Goal: Transaction & Acquisition: Book appointment/travel/reservation

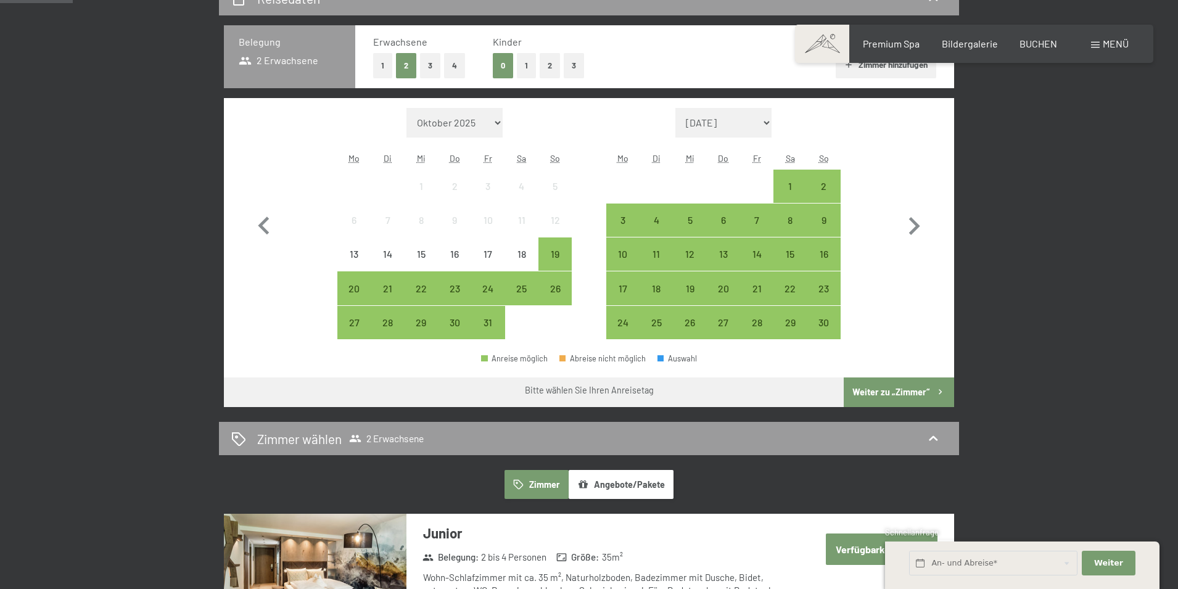
scroll to position [247, 0]
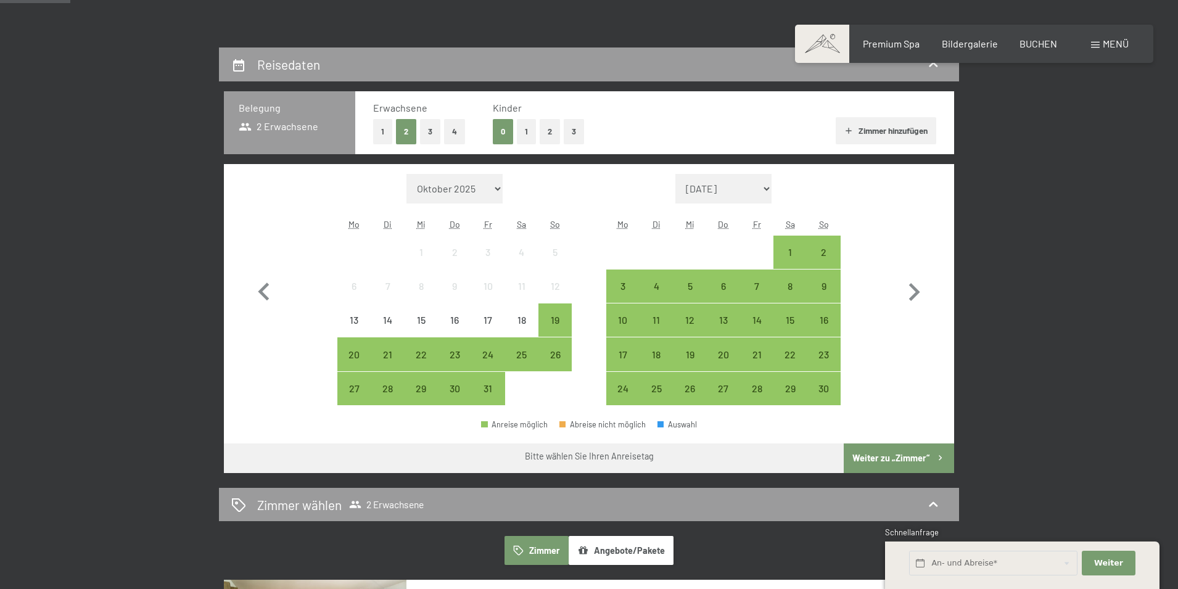
click at [389, 129] on button "1" at bounding box center [382, 131] width 19 height 25
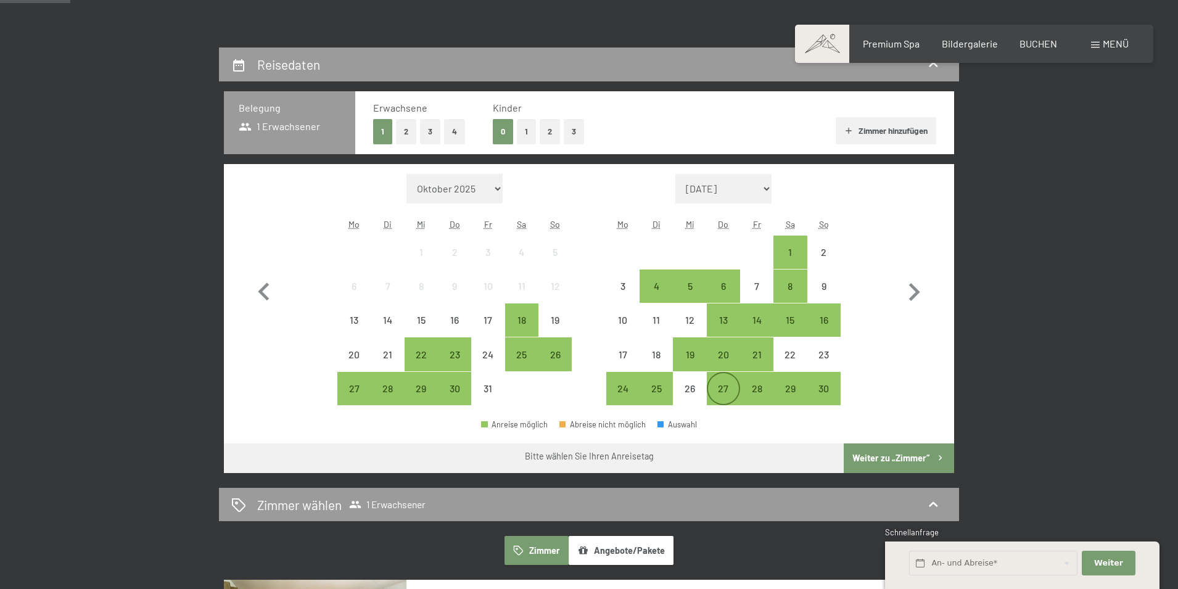
click at [730, 392] on div "27" at bounding box center [723, 399] width 31 height 31
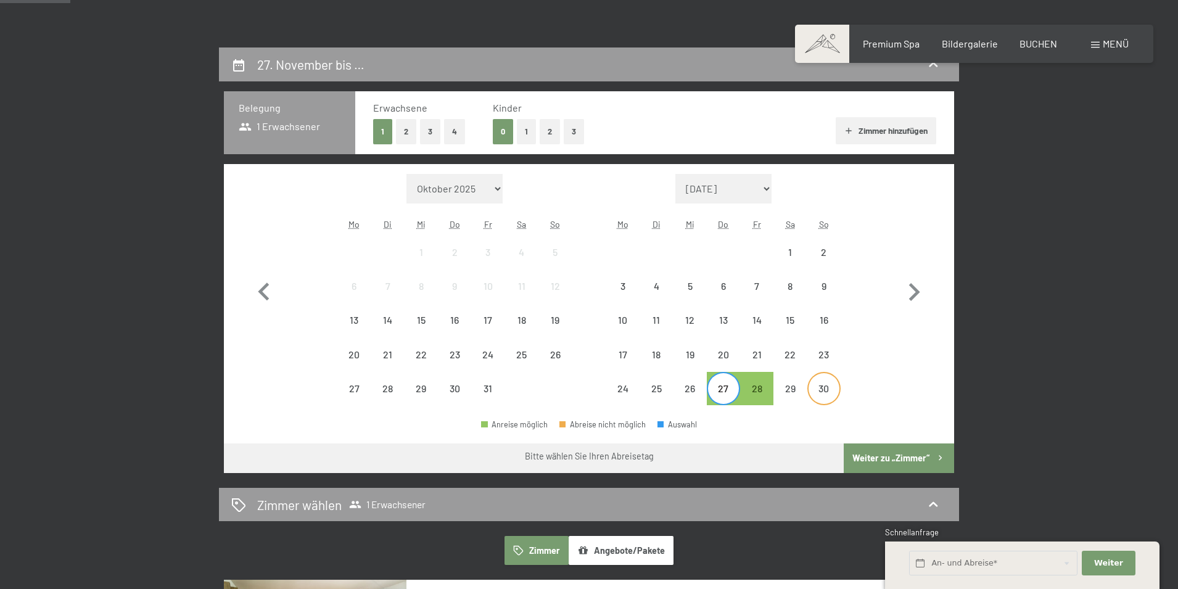
click at [824, 394] on div "30" at bounding box center [823, 399] width 31 height 31
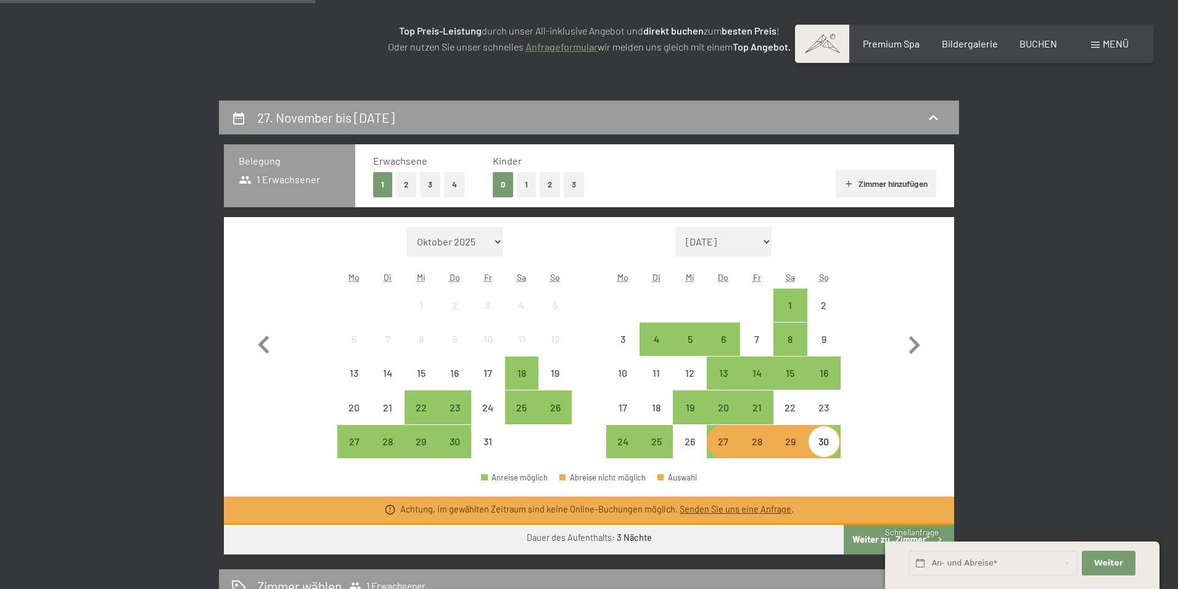
scroll to position [185, 0]
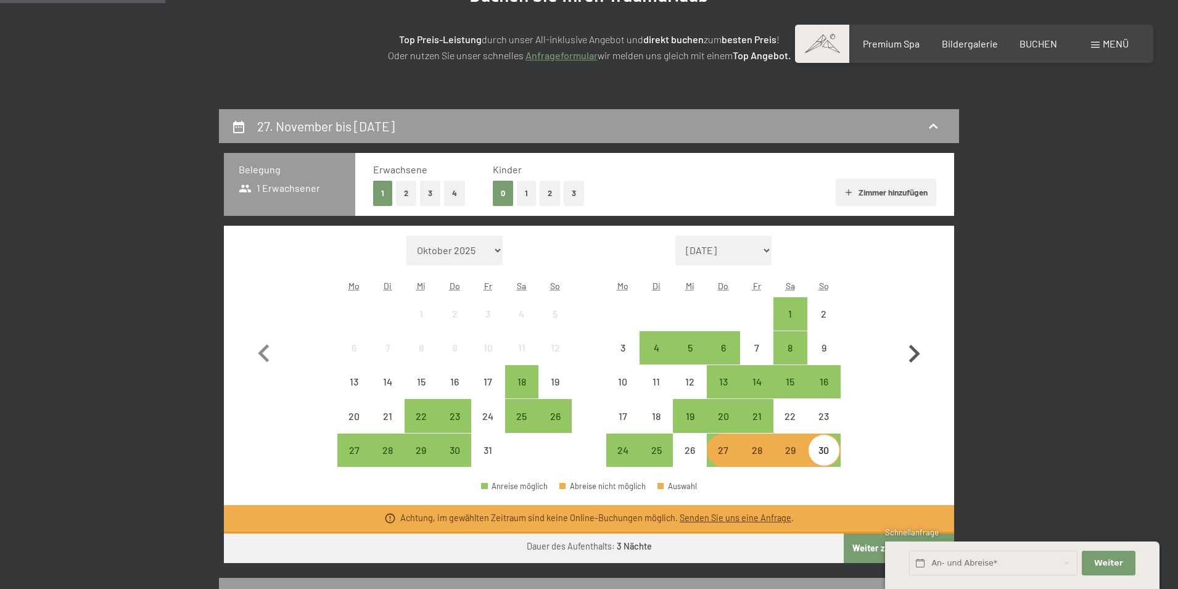
click at [913, 354] on icon "button" at bounding box center [914, 354] width 36 height 36
select select "2025-11-01"
select select "2025-12-01"
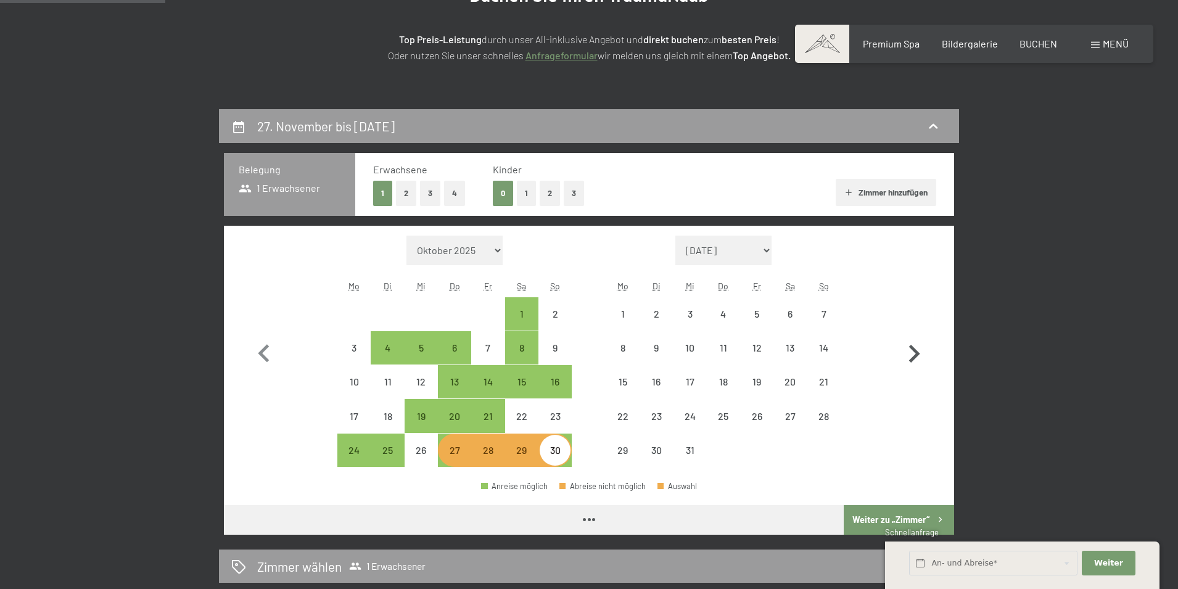
select select "2025-11-01"
select select "2025-12-01"
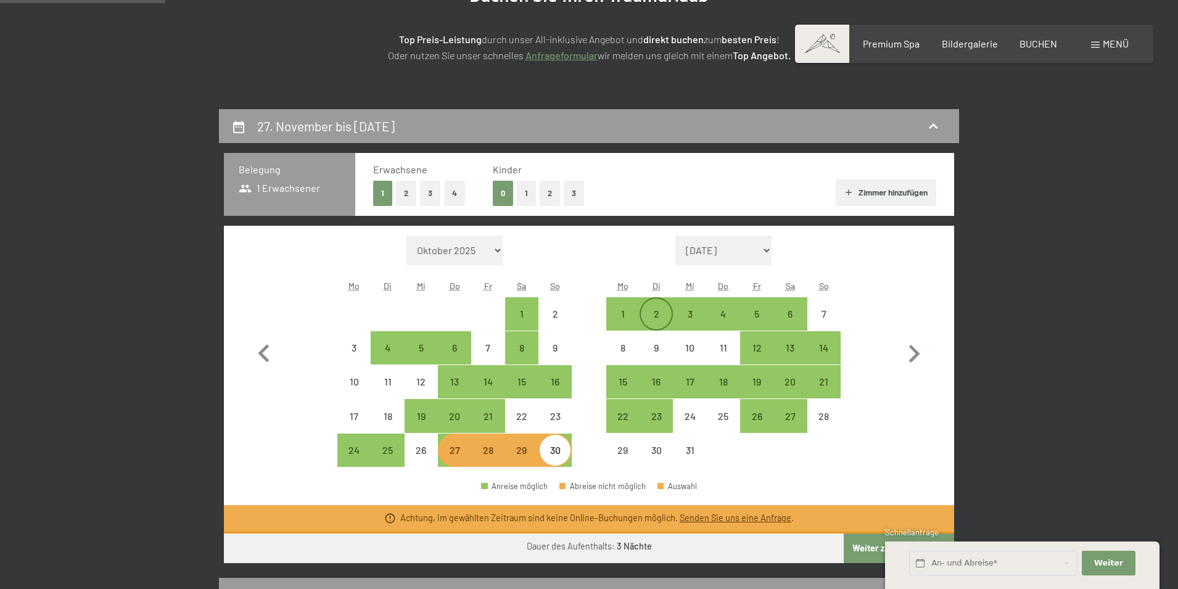
click at [653, 313] on div "2" at bounding box center [656, 324] width 31 height 31
select select "2025-11-01"
select select "2025-12-01"
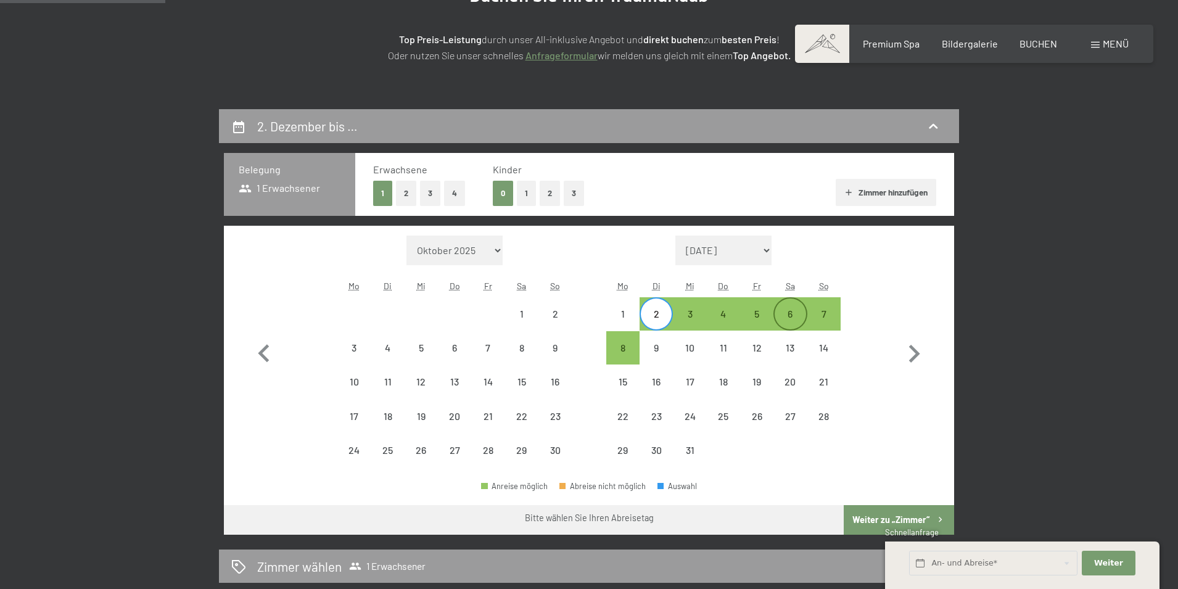
click at [794, 322] on div "6" at bounding box center [790, 324] width 31 height 31
select select "2025-11-01"
select select "2025-12-01"
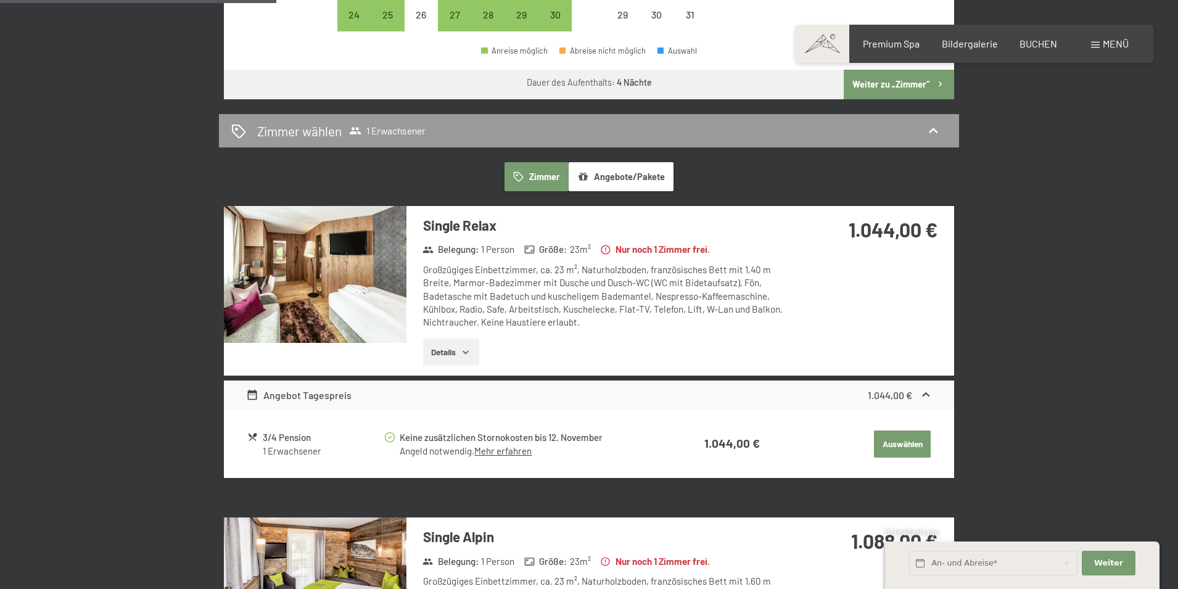
scroll to position [432, 0]
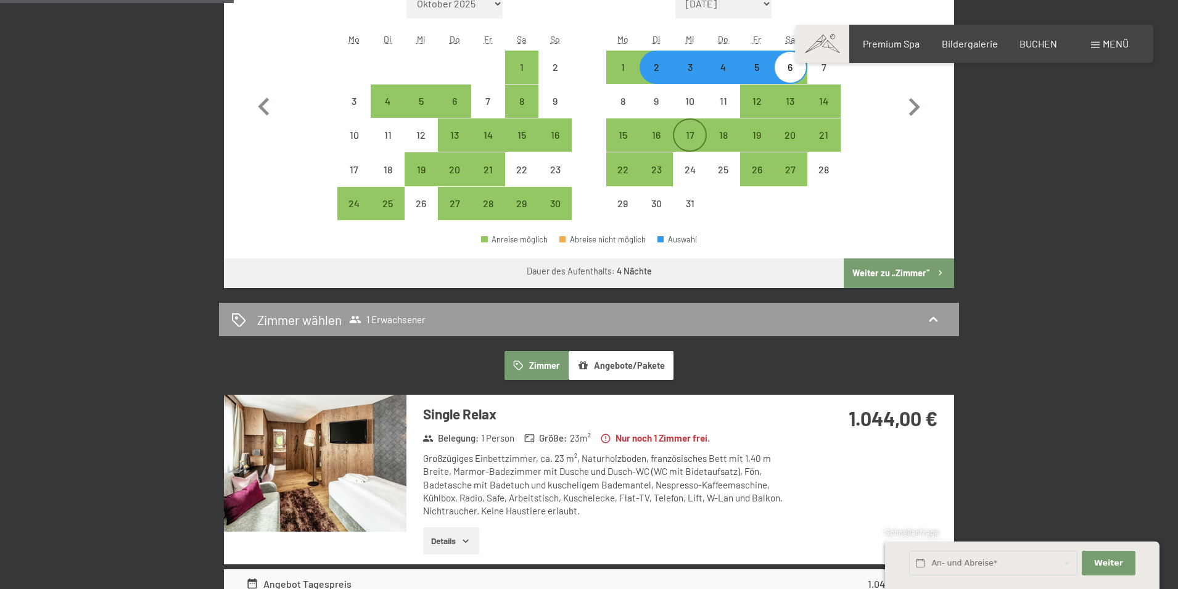
click at [688, 136] on div "17" at bounding box center [689, 145] width 31 height 31
select select "2025-11-01"
select select "2025-12-01"
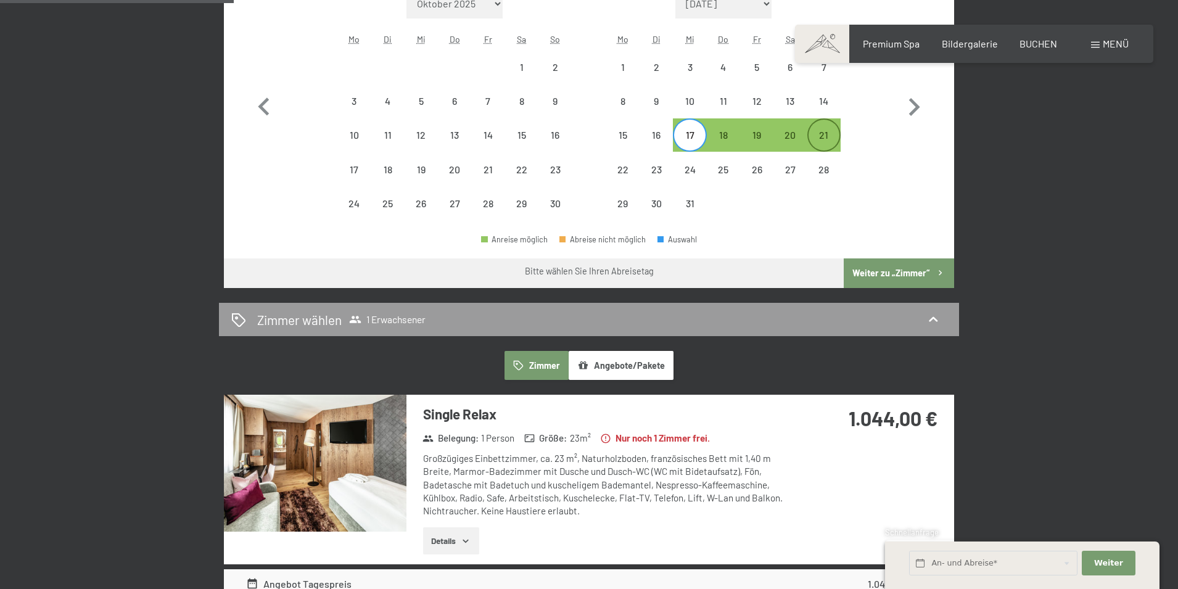
click at [818, 138] on div "21" at bounding box center [823, 145] width 31 height 31
select select "2025-11-01"
select select "2025-12-01"
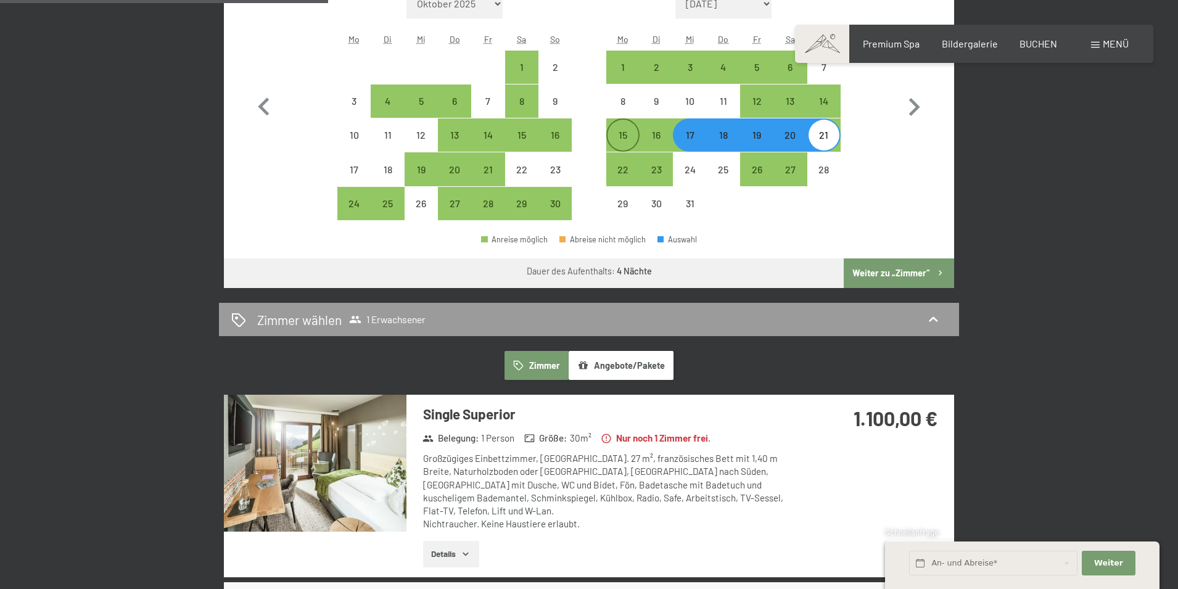
click at [619, 140] on div "15" at bounding box center [622, 145] width 31 height 31
select select "2025-11-01"
select select "2025-12-01"
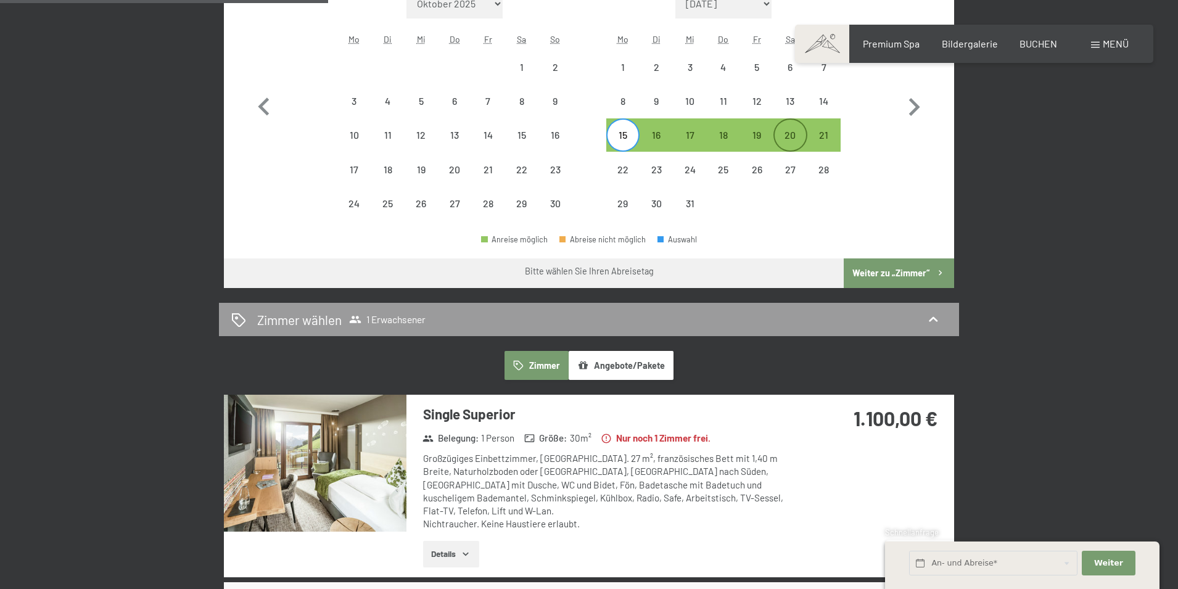
click at [787, 139] on div "20" at bounding box center [790, 145] width 31 height 31
select select "2025-11-01"
select select "2025-12-01"
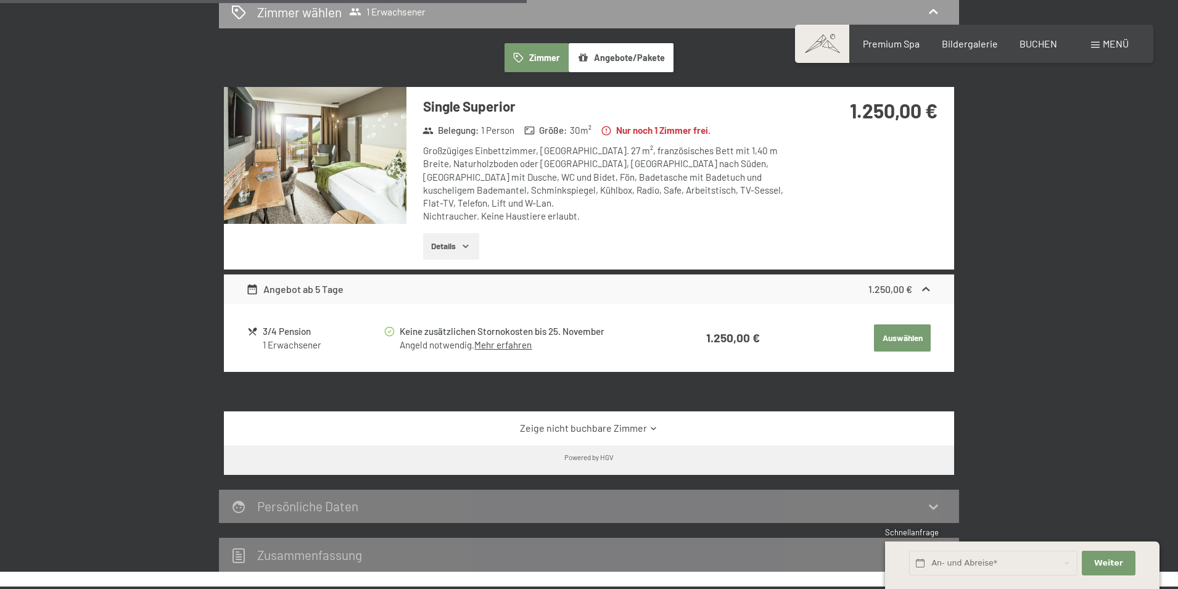
scroll to position [740, 0]
click at [335, 143] on img at bounding box center [315, 154] width 183 height 137
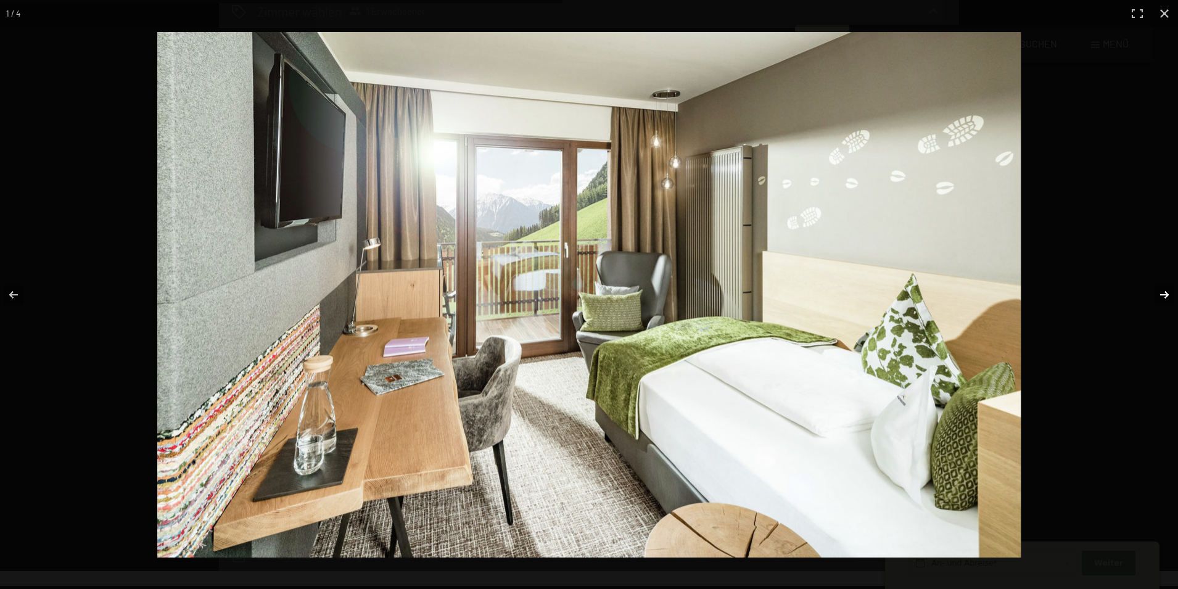
click at [1166, 297] on button "button" at bounding box center [1156, 295] width 43 height 62
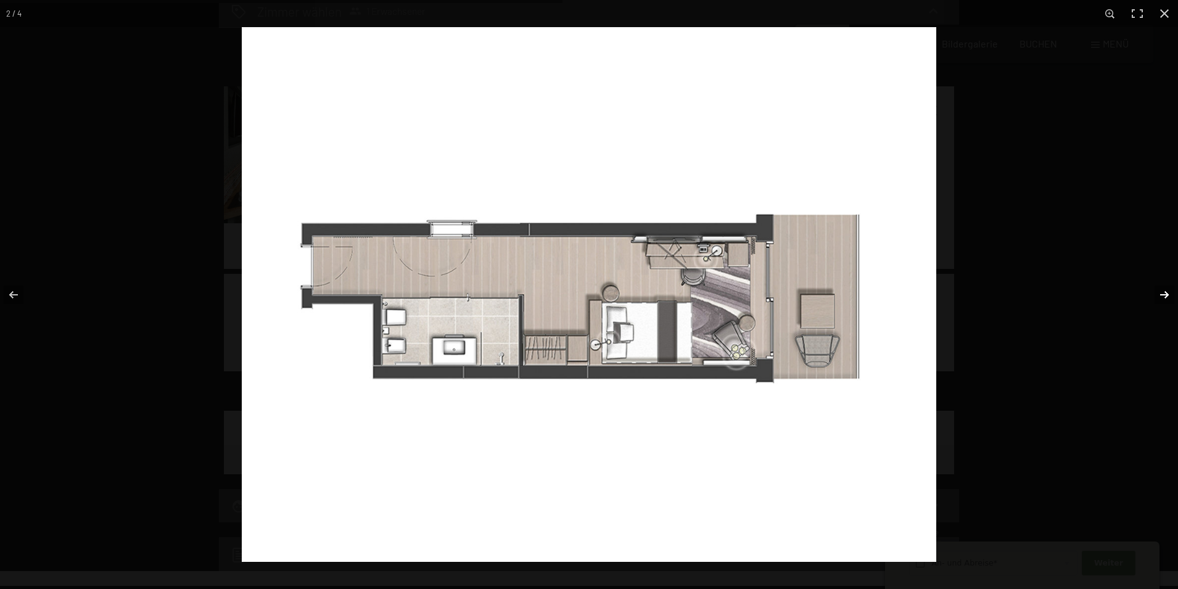
click at [1167, 297] on button "button" at bounding box center [1156, 295] width 43 height 62
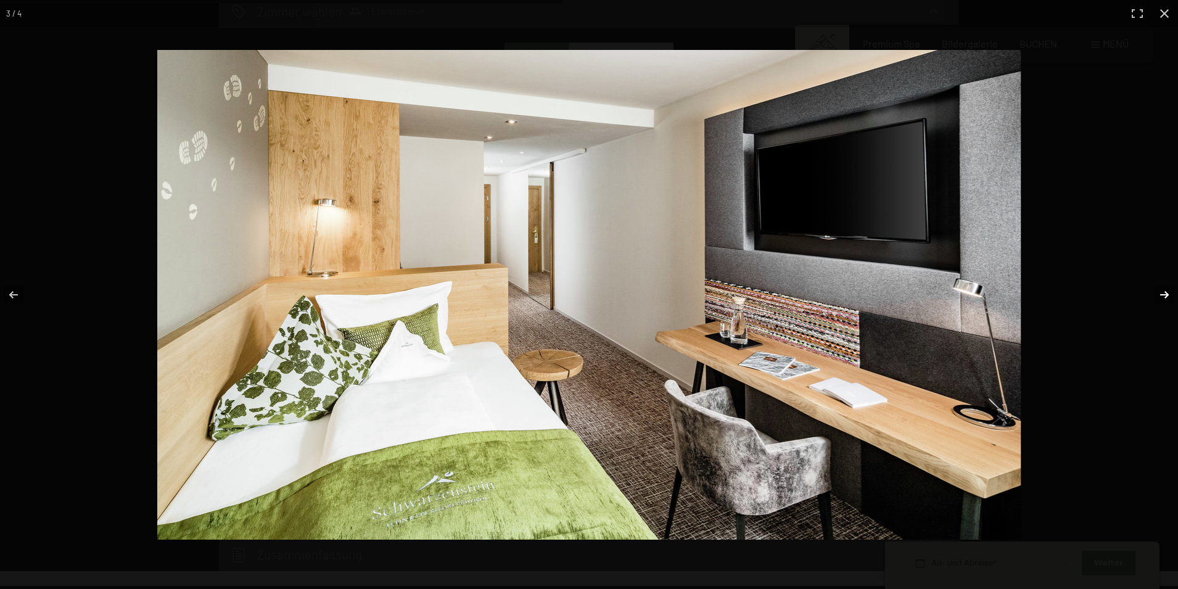
click at [1167, 297] on button "button" at bounding box center [1156, 295] width 43 height 62
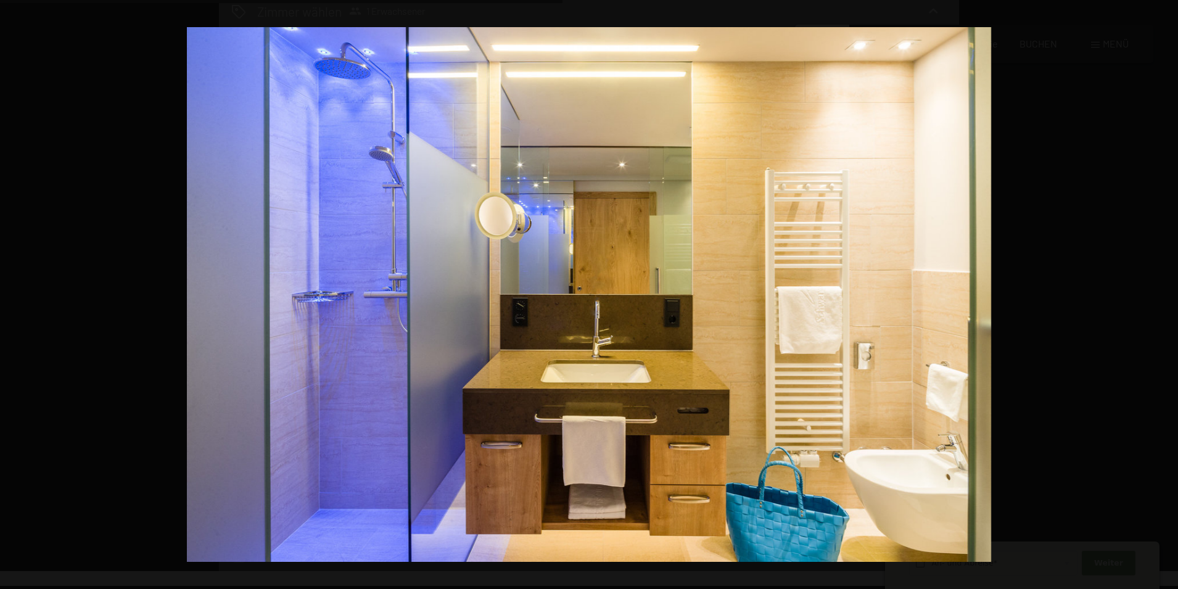
click at [1167, 297] on button "button" at bounding box center [1156, 295] width 43 height 62
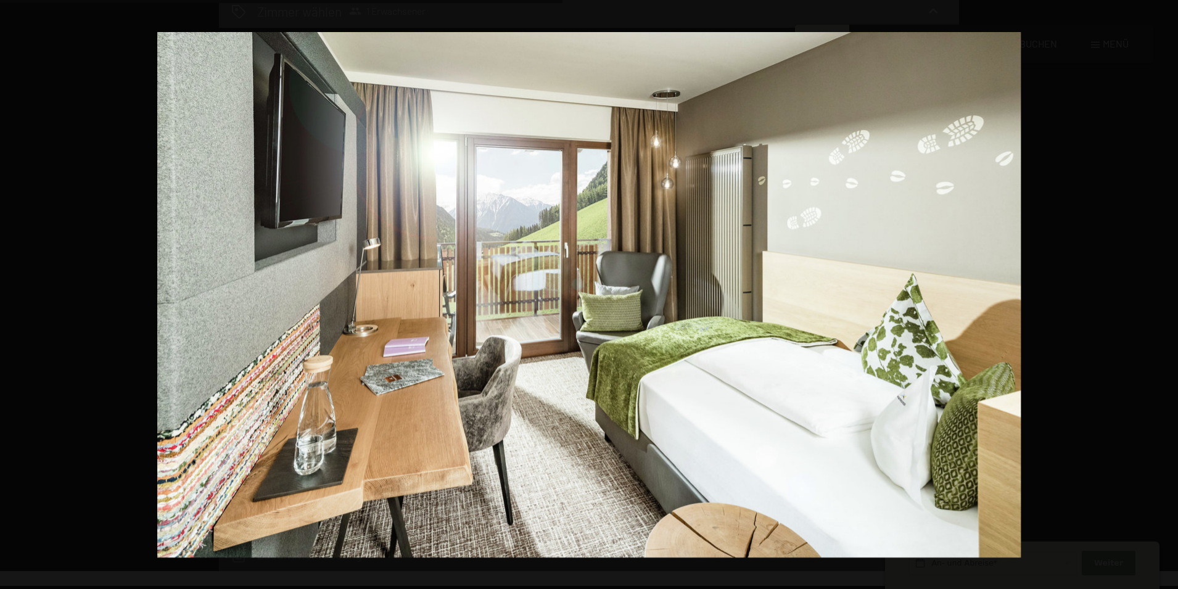
click at [1167, 297] on button "button" at bounding box center [1156, 295] width 43 height 62
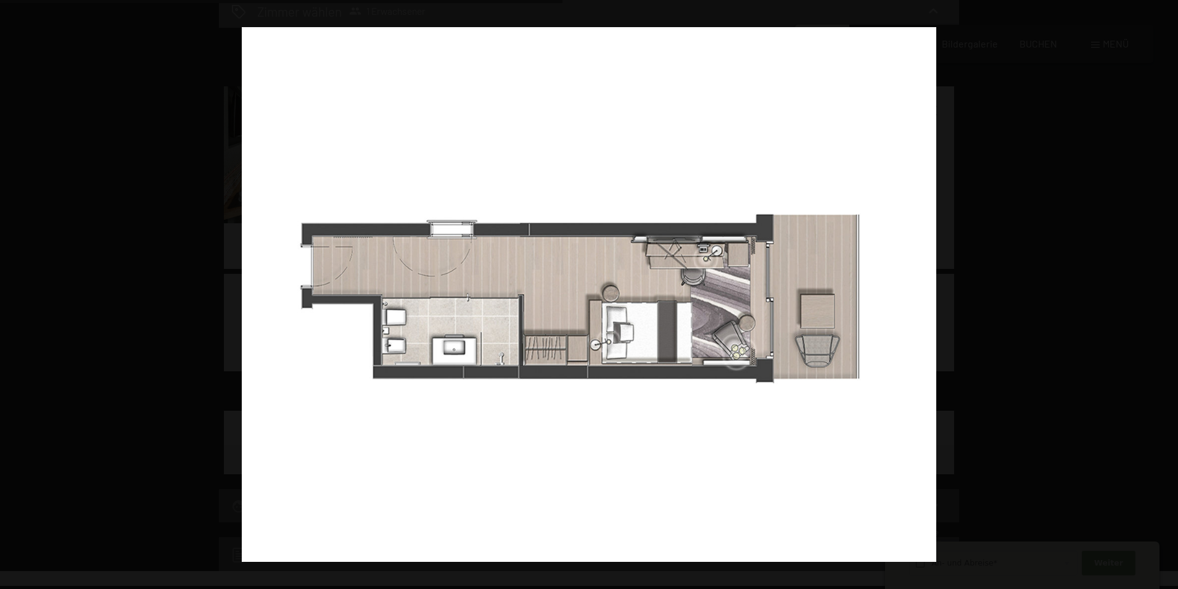
click at [1167, 297] on button "button" at bounding box center [1156, 295] width 43 height 62
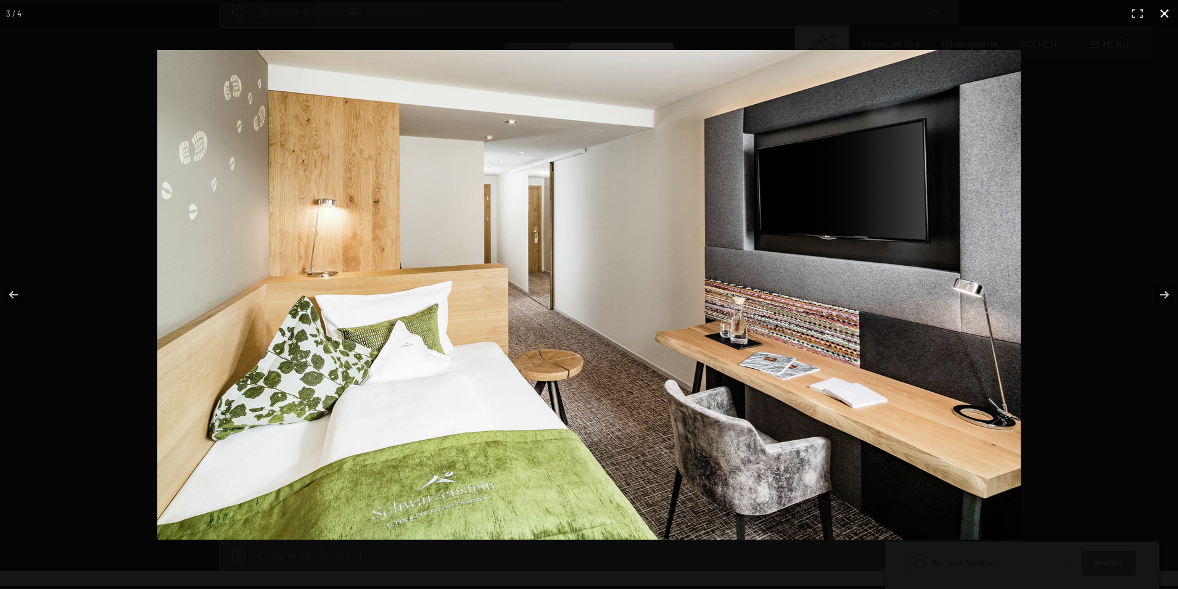
click at [1164, 15] on button "button" at bounding box center [1164, 13] width 27 height 27
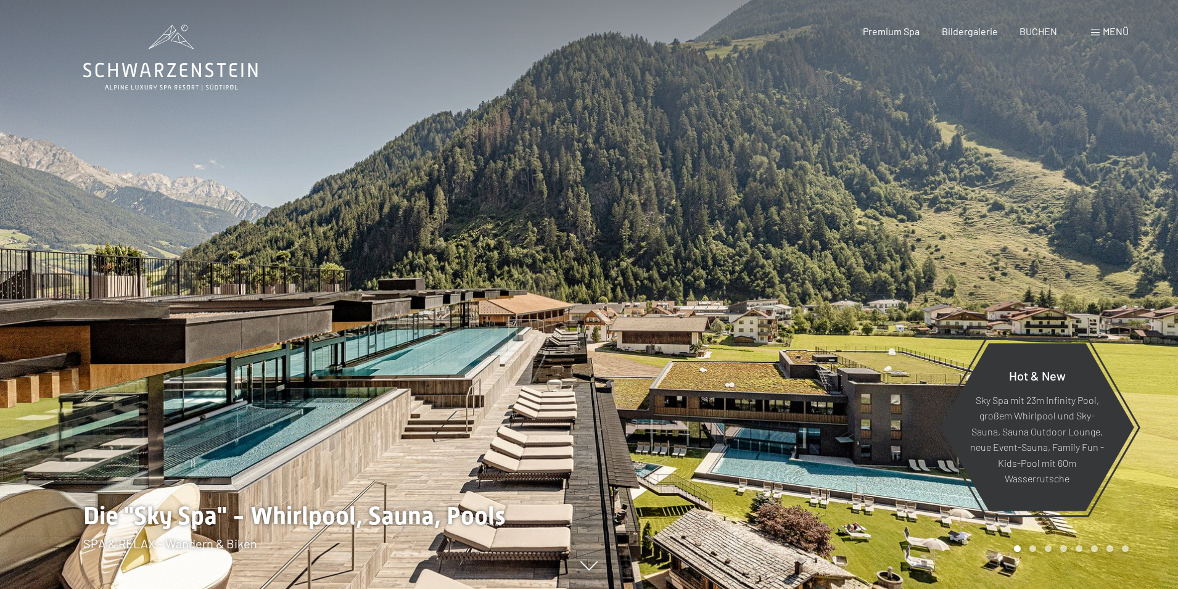
click at [1032, 31] on span "BUCHEN" at bounding box center [1038, 31] width 38 height 12
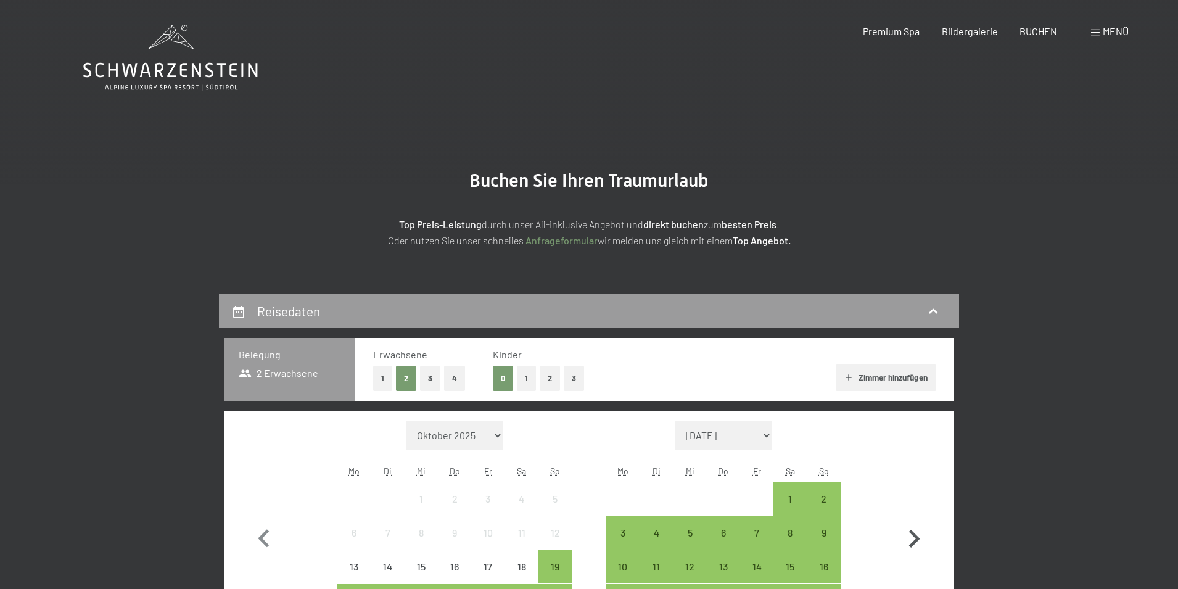
click at [917, 537] on icon "button" at bounding box center [914, 539] width 11 height 18
select select "2025-11-01"
select select "2025-12-01"
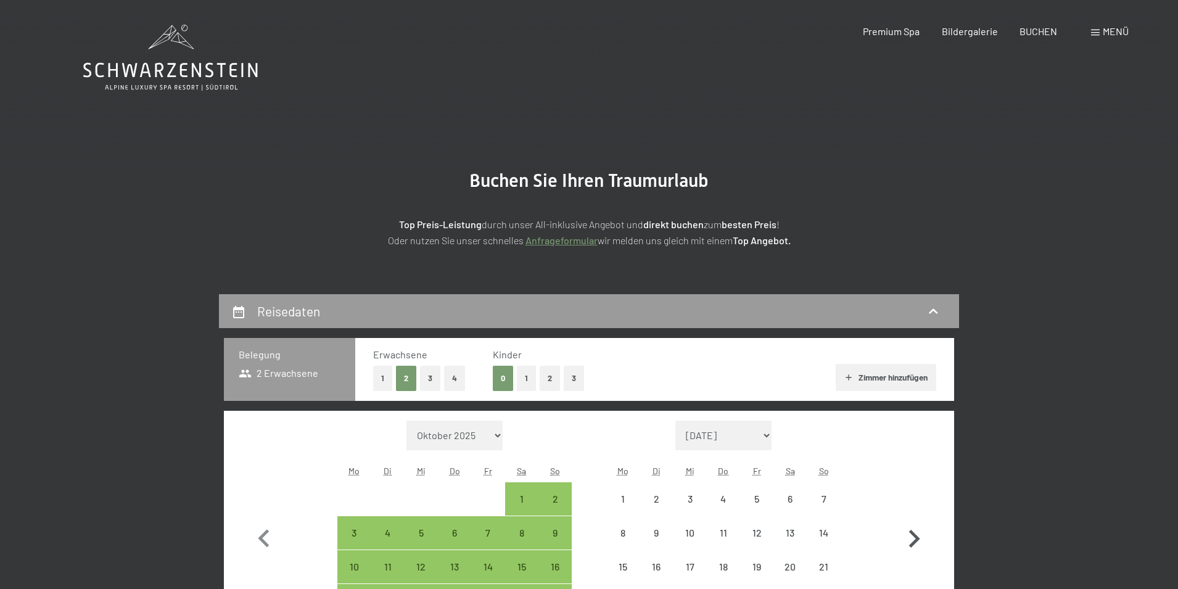
click at [917, 537] on icon "button" at bounding box center [914, 539] width 11 height 18
select select "2025-12-01"
select select "2026-01-01"
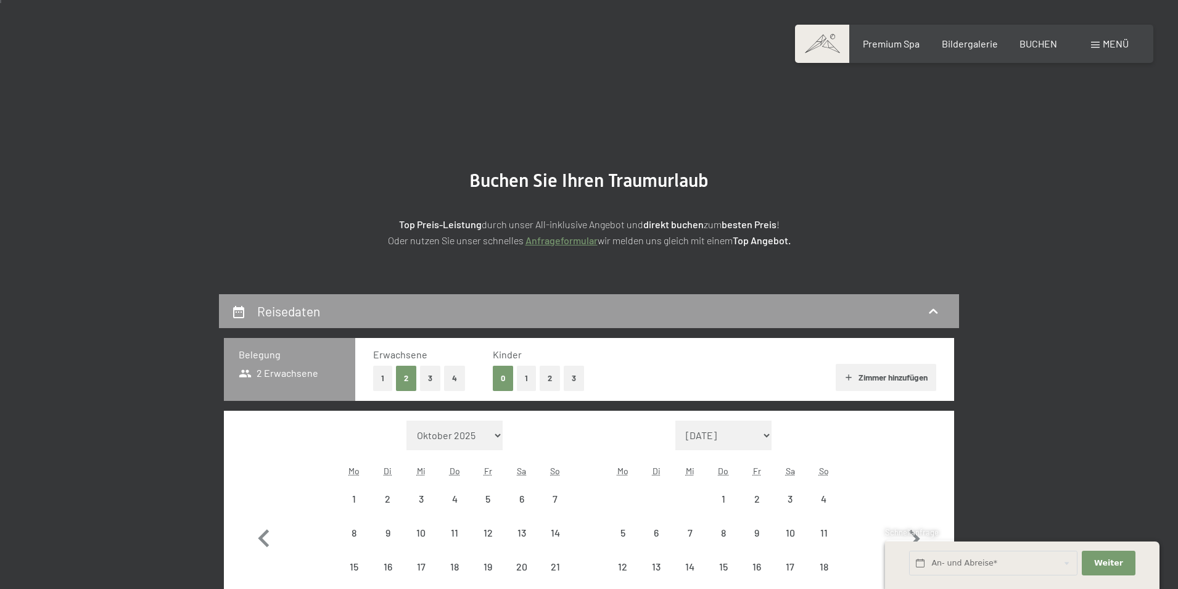
scroll to position [247, 0]
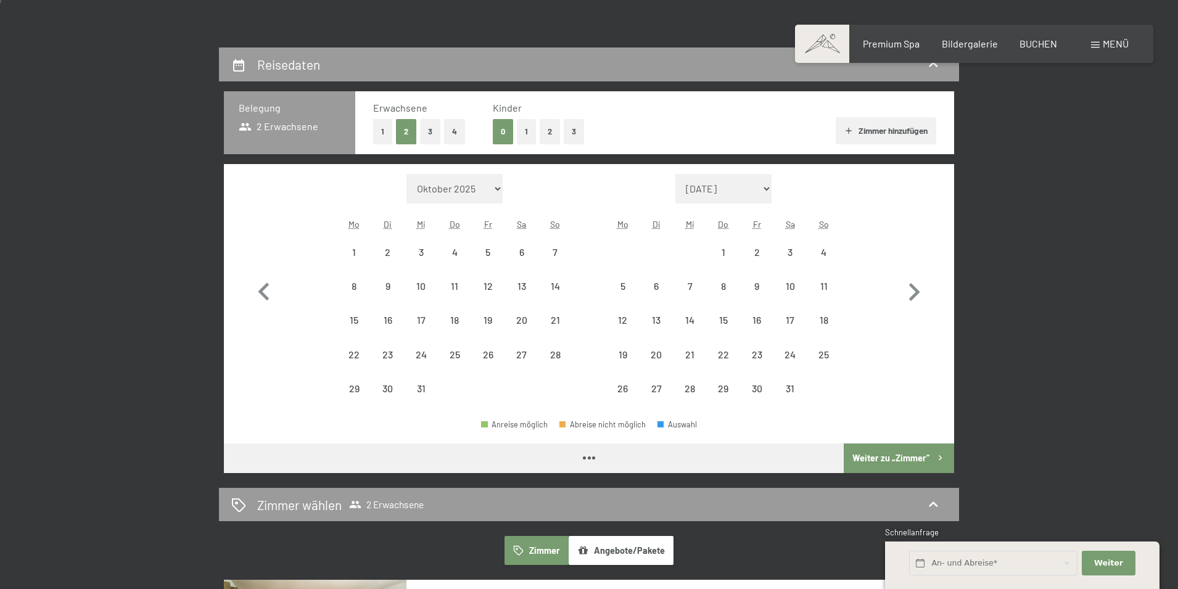
select select "2025-12-01"
select select "2026-01-01"
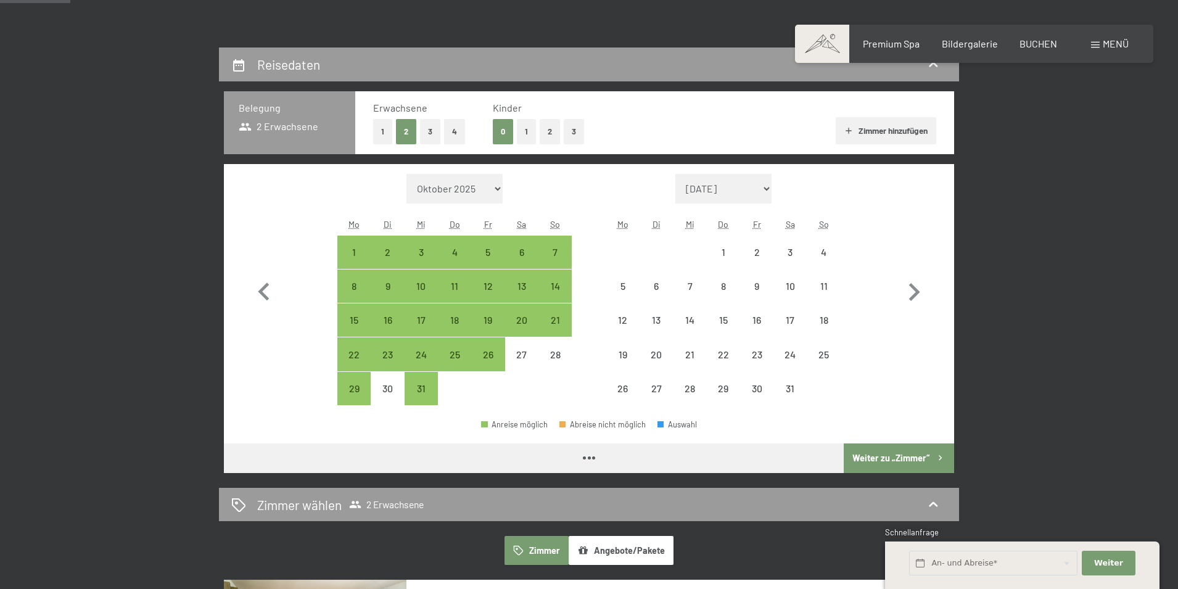
select select "2025-12-01"
select select "2026-01-01"
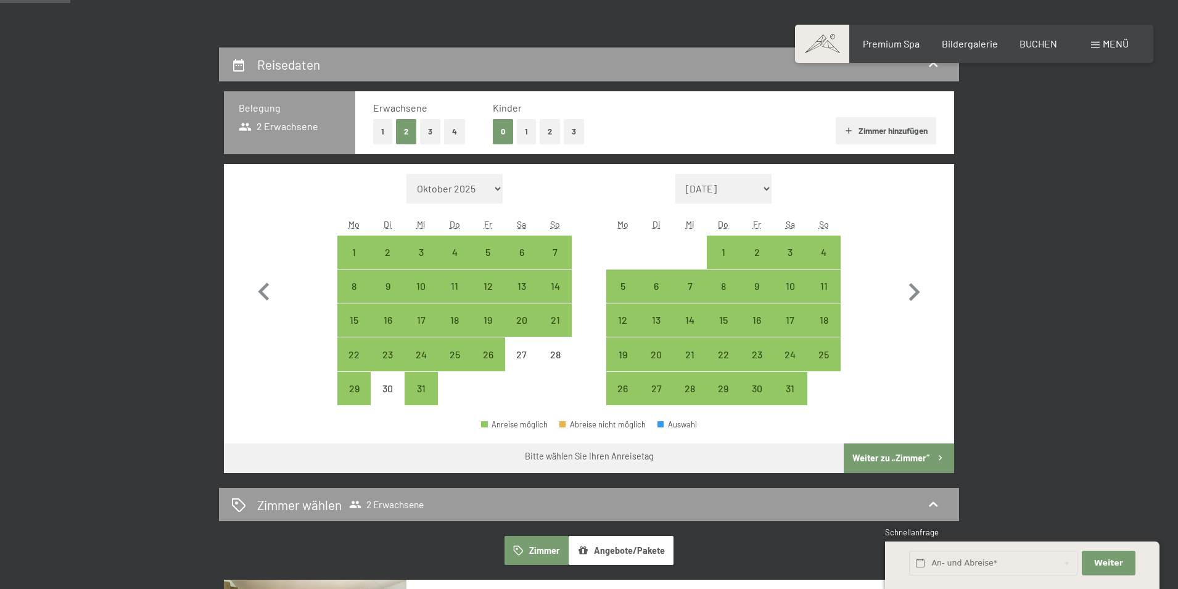
click at [380, 134] on button "1" at bounding box center [382, 131] width 19 height 25
select select "2025-12-01"
select select "2026-01-01"
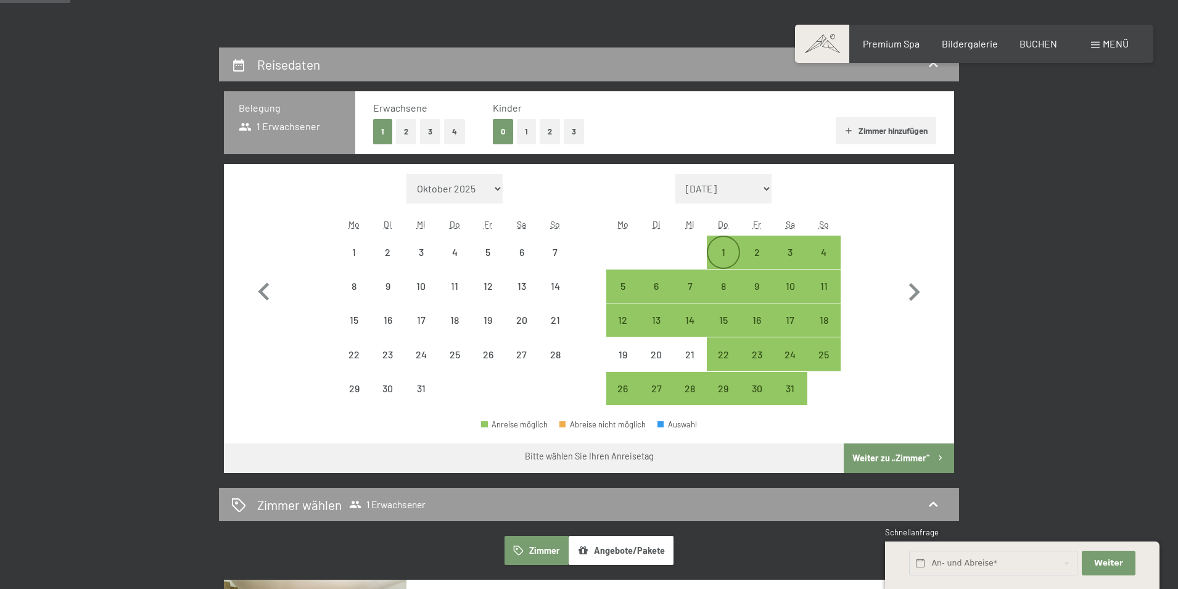
select select "2025-12-01"
select select "2026-01-01"
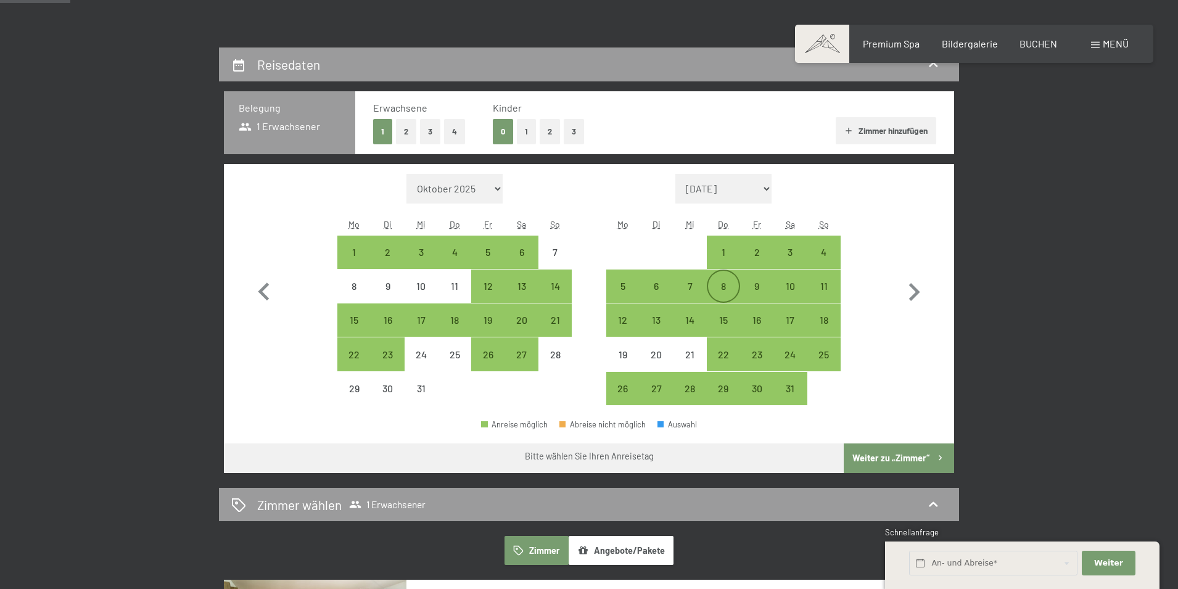
click at [728, 289] on div "8" at bounding box center [723, 296] width 31 height 31
select select "2025-12-01"
select select "2026-01-01"
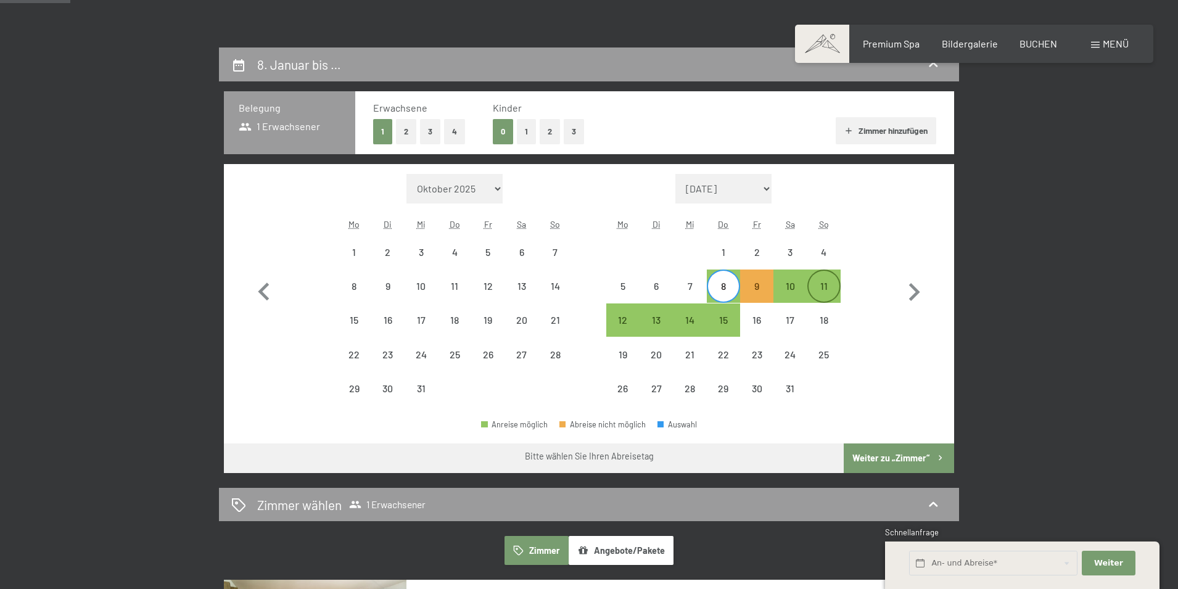
click at [831, 287] on div "11" at bounding box center [823, 296] width 31 height 31
select select "2025-12-01"
select select "2026-01-01"
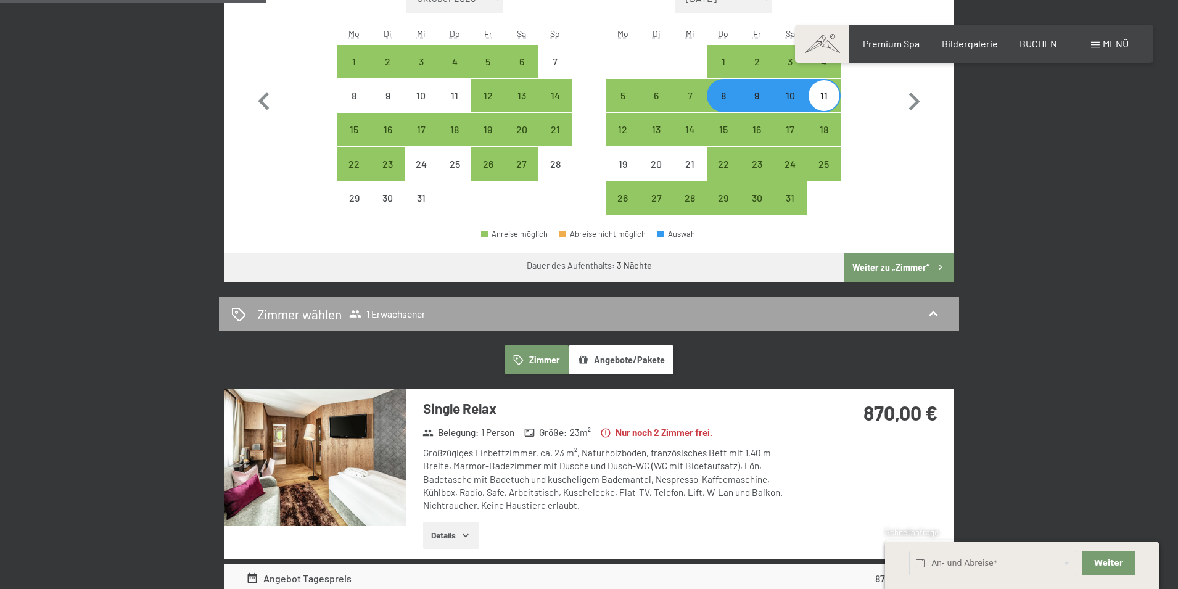
scroll to position [493, 0]
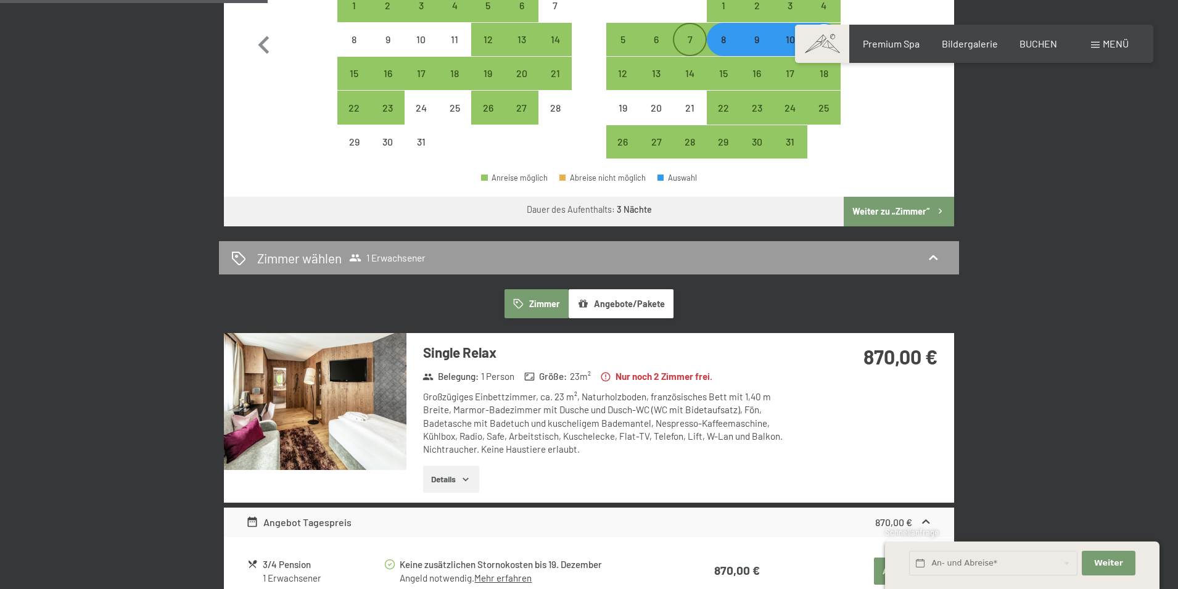
click at [688, 39] on div "7" at bounding box center [689, 50] width 31 height 31
select select "2025-12-01"
select select "2026-01-01"
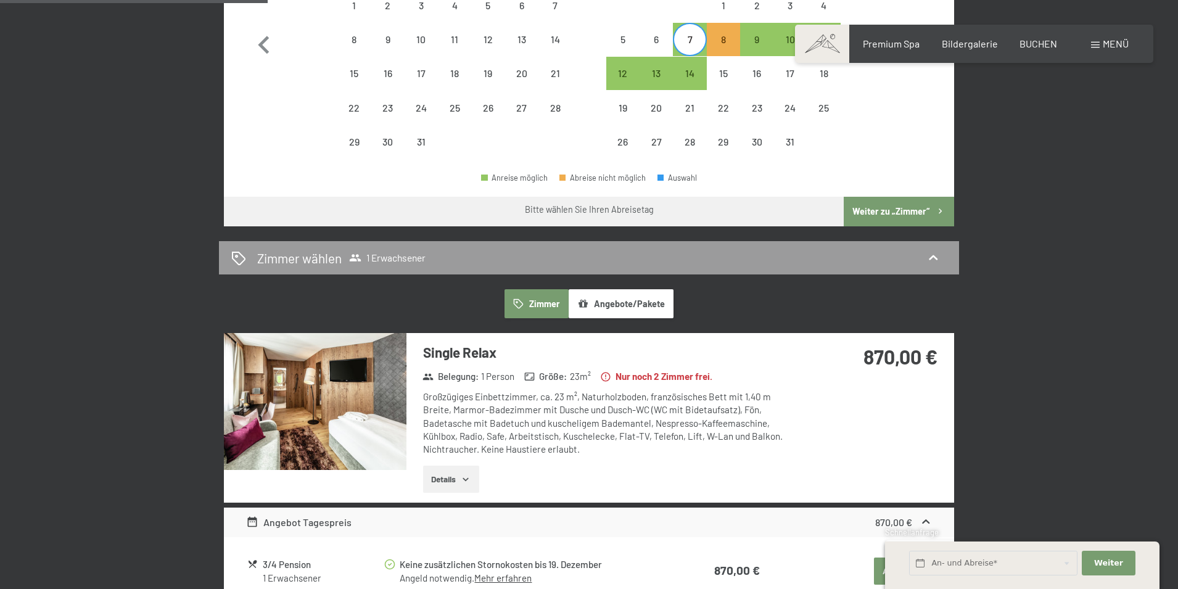
click at [882, 117] on div "Monat/Jahr Oktober 2025 November 2025 Dezember 2025 Januar 2026 Februar 2026 Mä…" at bounding box center [589, 43] width 686 height 232
click at [679, 44] on div "7" at bounding box center [689, 50] width 31 height 31
select select "2025-12-01"
select select "2026-01-01"
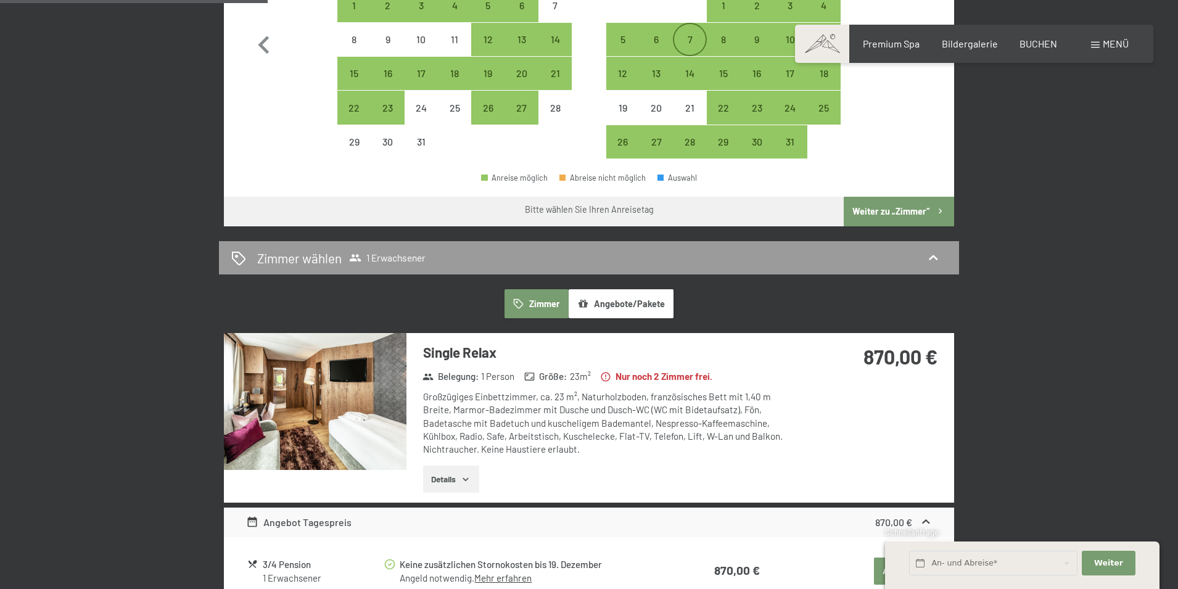
click at [688, 39] on div "7" at bounding box center [689, 50] width 31 height 31
select select "2025-12-01"
select select "2026-01-01"
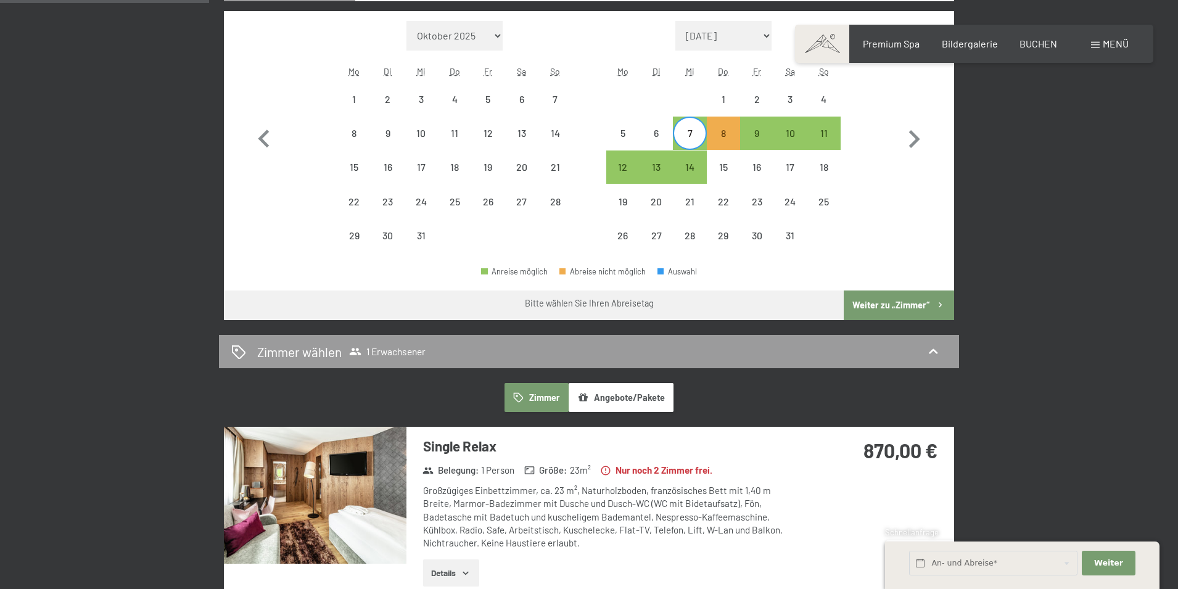
scroll to position [370, 0]
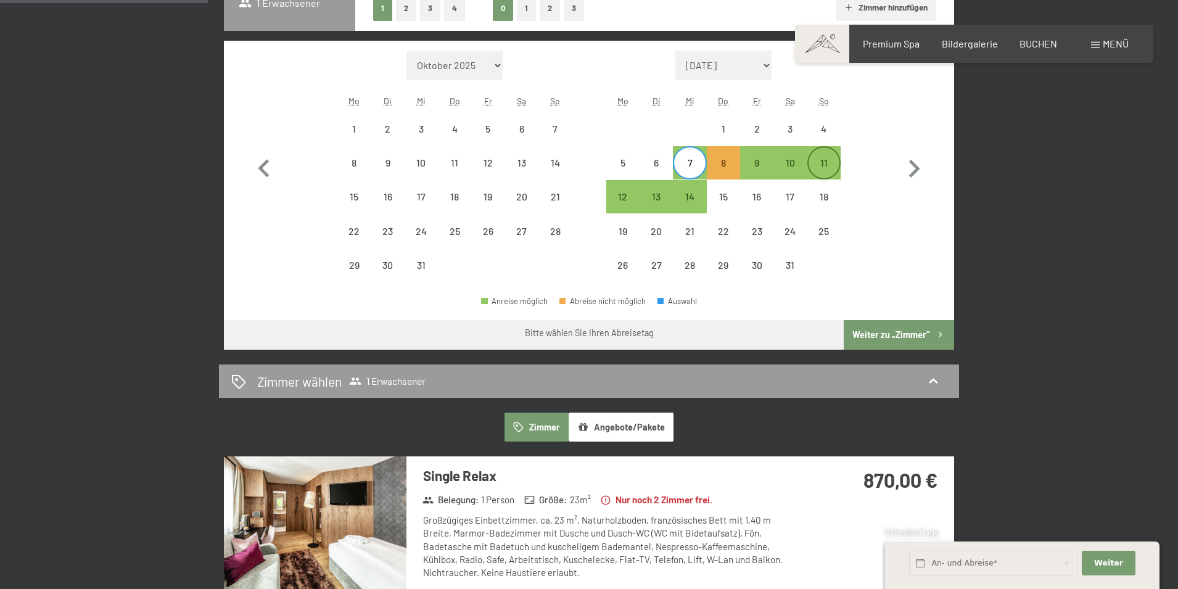
click at [825, 159] on div "11" at bounding box center [823, 173] width 31 height 31
select select "2025-12-01"
select select "2026-01-01"
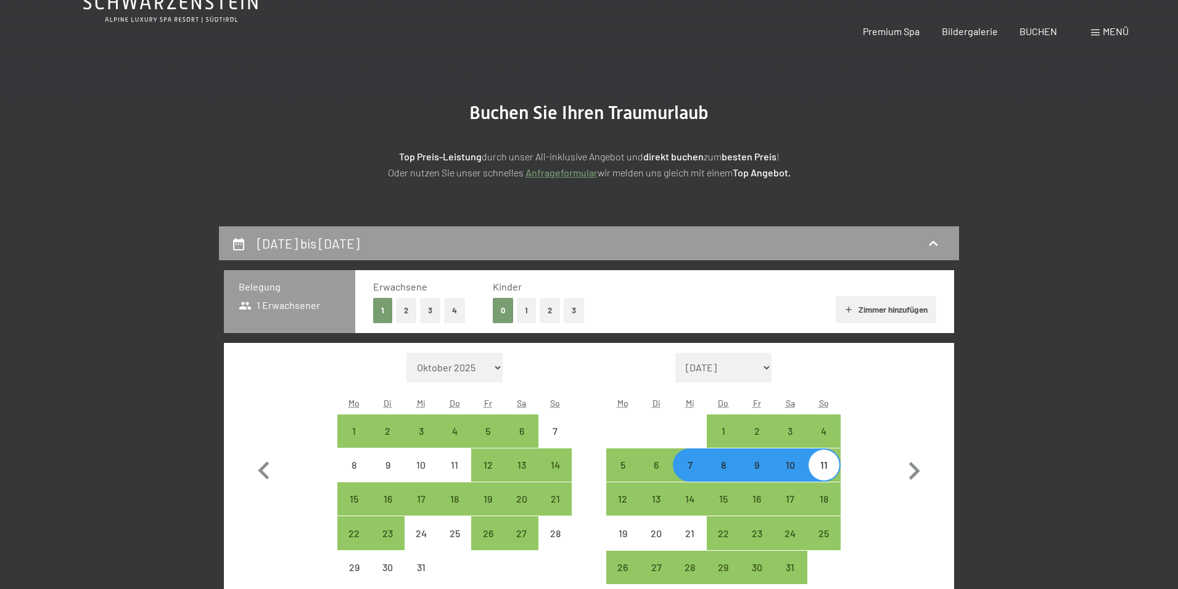
scroll to position [0, 0]
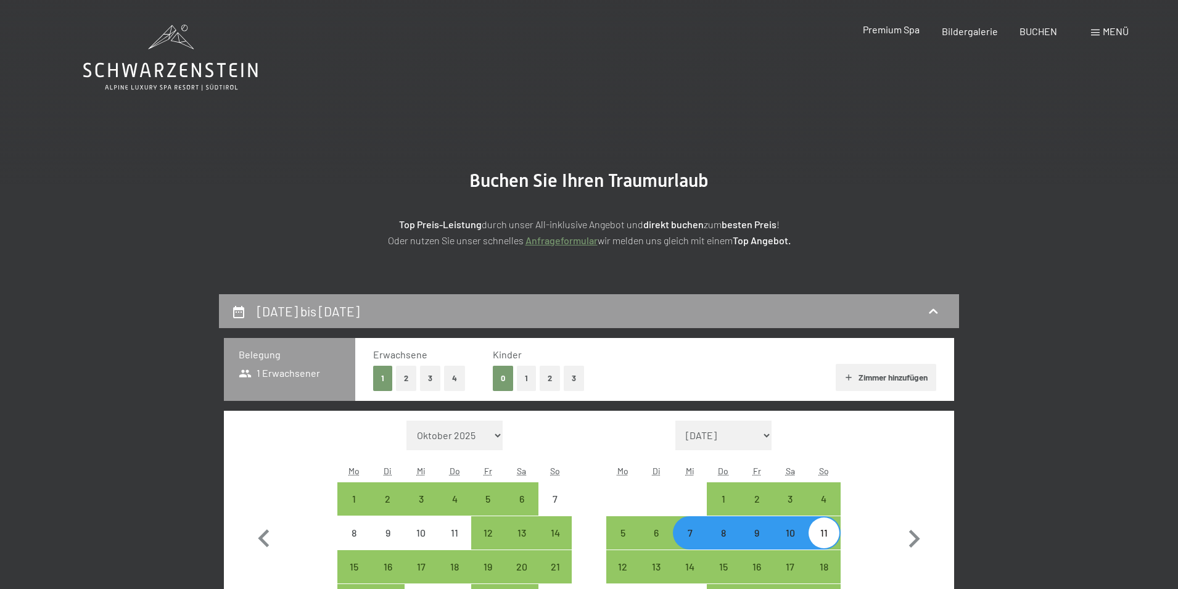
click at [894, 30] on span "Premium Spa" at bounding box center [891, 29] width 57 height 12
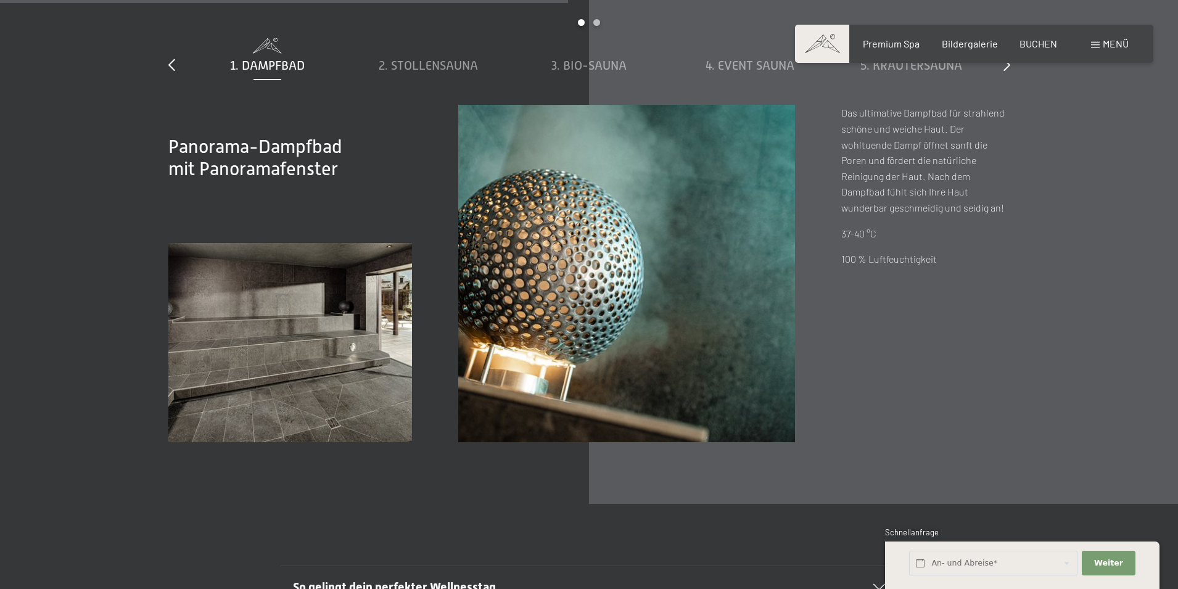
scroll to position [4749, 0]
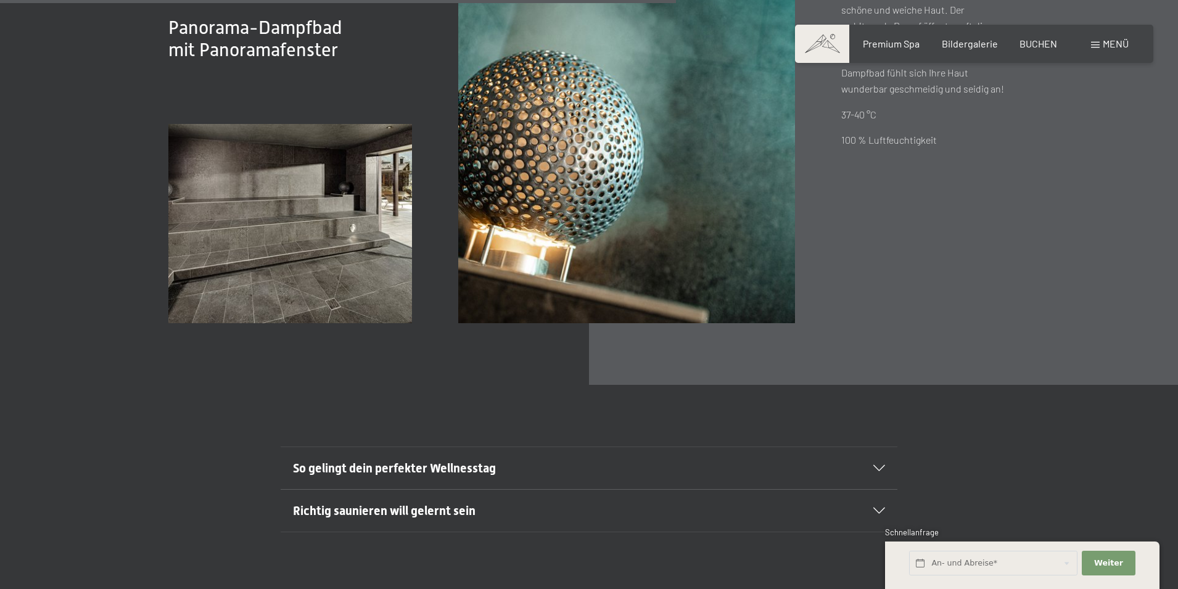
click at [880, 447] on div "So gelingt dein perfekter Wellnesstag" at bounding box center [589, 468] width 592 height 42
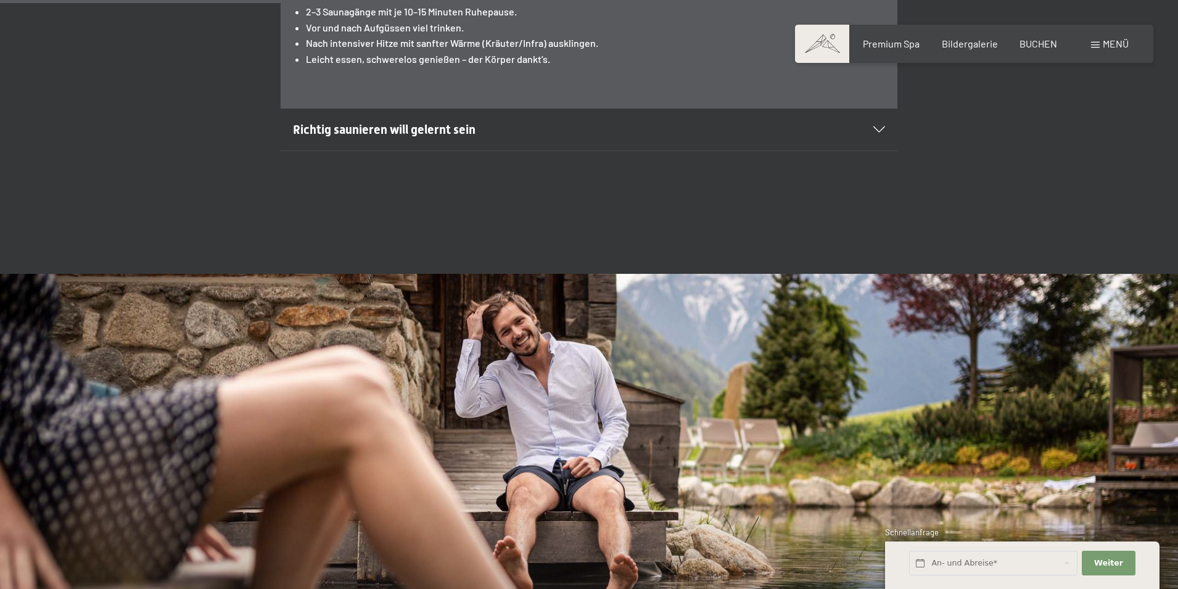
scroll to position [5180, 0]
